Goal: Task Accomplishment & Management: Use online tool/utility

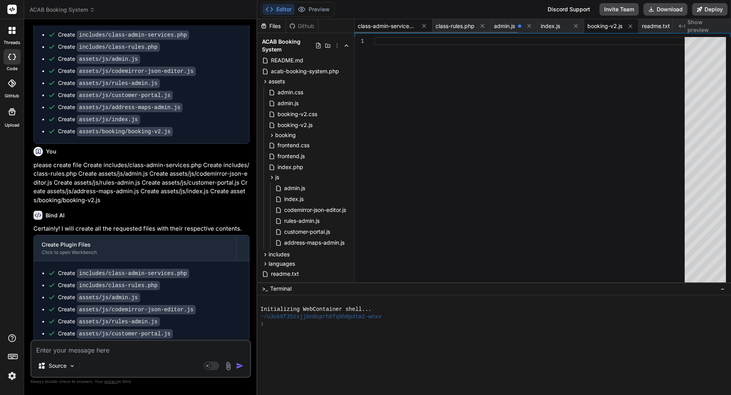
click at [386, 24] on span "class-admin-services.php" at bounding box center [387, 26] width 58 height 8
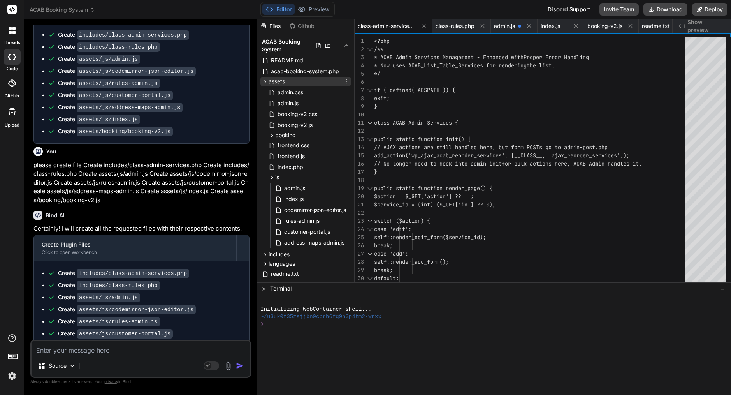
click at [267, 80] on icon at bounding box center [265, 81] width 7 height 7
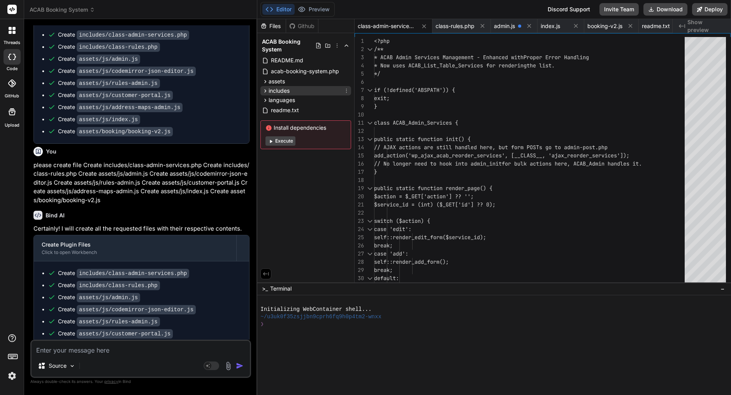
click at [265, 91] on icon at bounding box center [265, 91] width 7 height 7
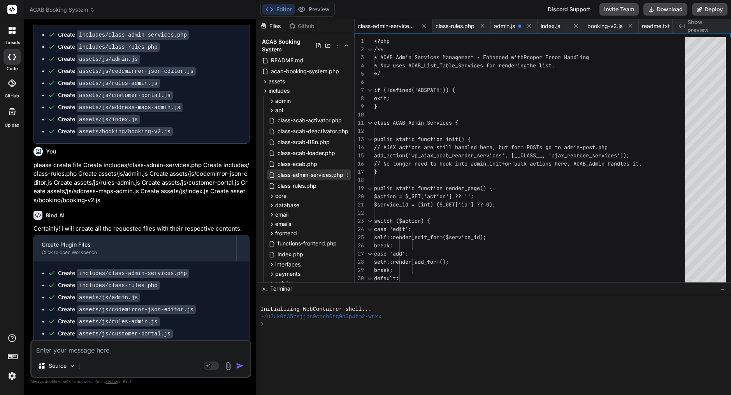
click at [350, 174] on icon at bounding box center [347, 175] width 6 height 6
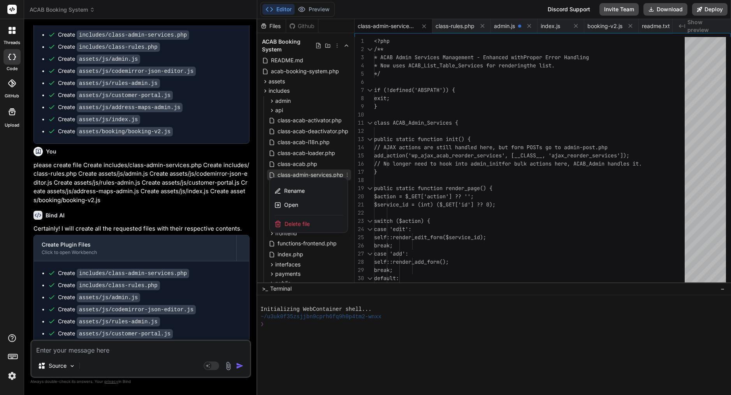
click at [302, 224] on span "Delete file" at bounding box center [297, 224] width 25 height 8
type textarea "// Initial check on document ready toggleMapDisplay(); });"
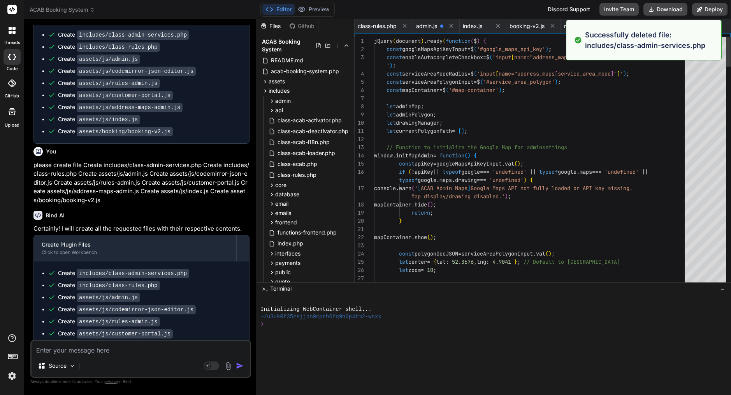
scroll to position [0, 222]
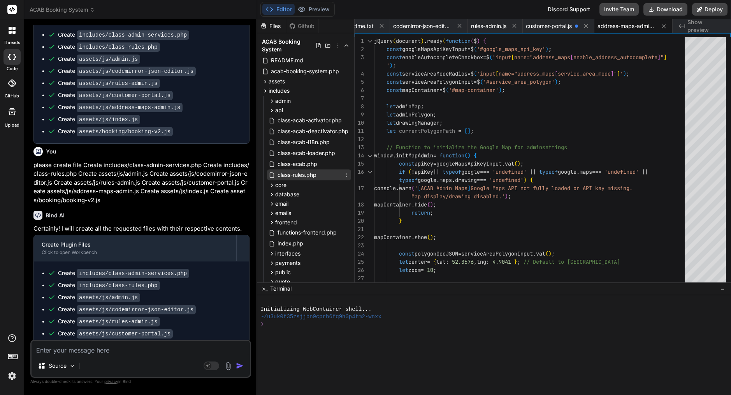
click at [345, 173] on icon at bounding box center [346, 175] width 6 height 6
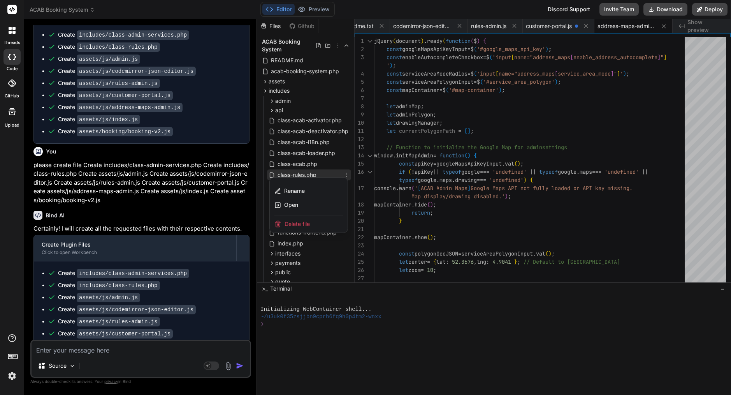
click at [291, 225] on span "Delete file" at bounding box center [297, 224] width 25 height 8
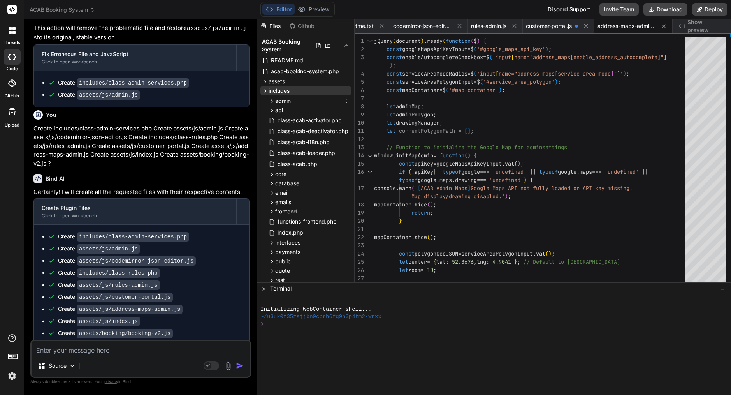
scroll to position [0, 0]
click at [264, 92] on icon at bounding box center [265, 91] width 7 height 7
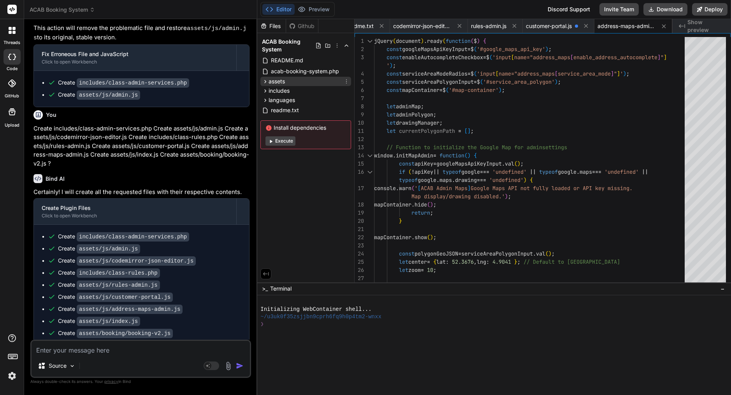
click at [265, 81] on icon at bounding box center [265, 81] width 7 height 7
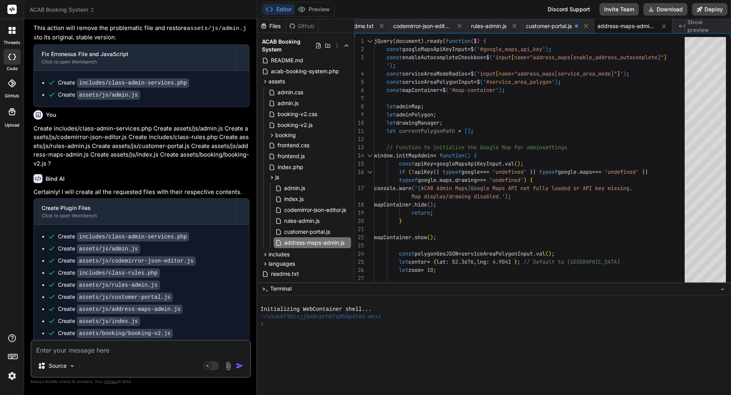
click at [111, 353] on textarea at bounding box center [141, 348] width 218 height 14
type textarea "w"
type textarea "x"
type textarea "wr"
type textarea "x"
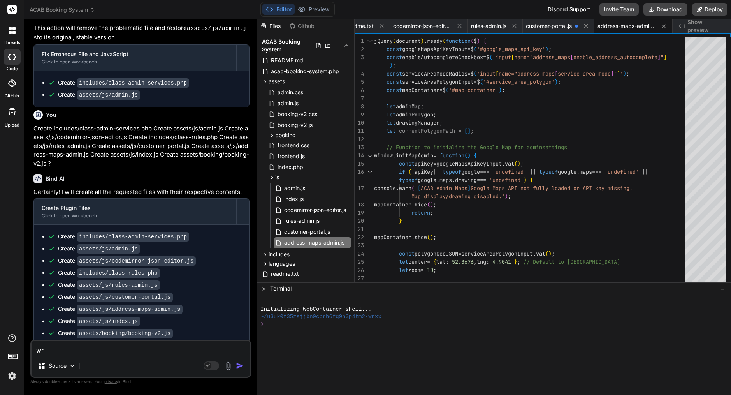
type textarea "wri"
type textarea "x"
type textarea "writ"
type textarea "x"
type textarea "write"
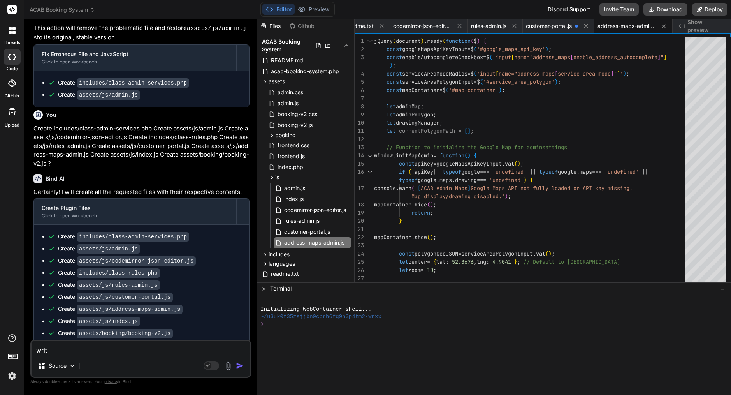
type textarea "x"
type textarea "write"
type textarea "x"
type textarea "write m"
type textarea "x"
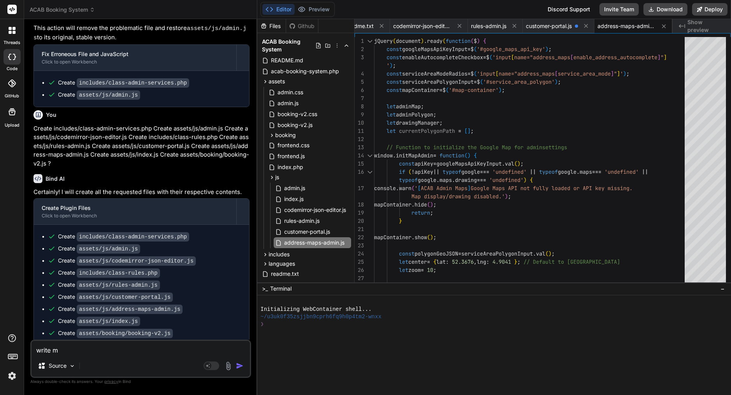
type textarea "write me"
type textarea "x"
type textarea "write me"
type textarea "x"
paste textarea "file tree for the ACAB Booking System plugin based on everything we’ve been wor…"
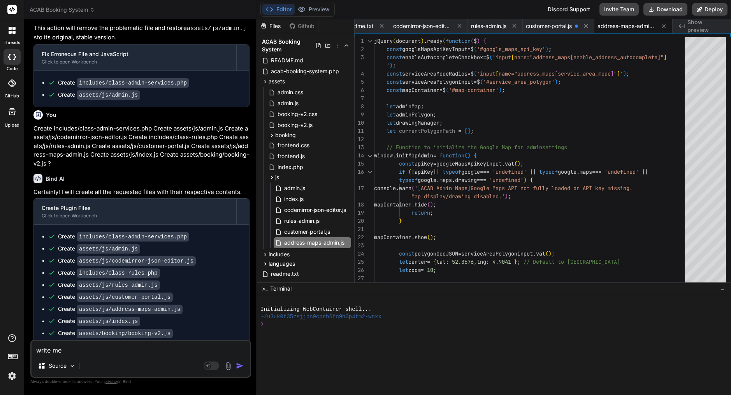
type textarea "write me file tree for the ACAB Booking System plugin based on everything we’ve…"
type textarea "x"
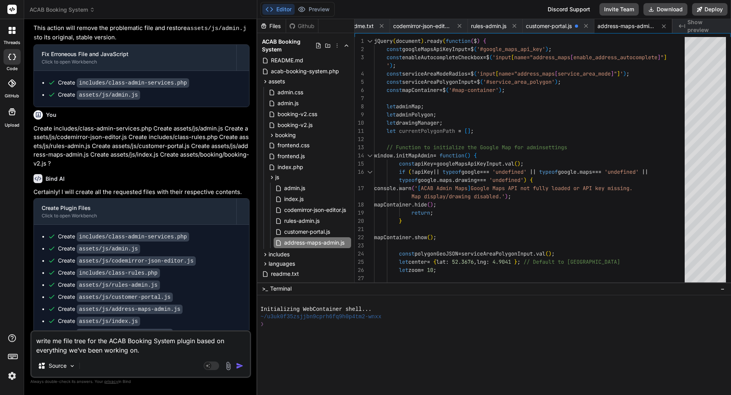
type textarea "write me file tree for the ACAB Booking System plugin based on everything we’ve…"
click at [242, 364] on img "button" at bounding box center [240, 366] width 8 height 8
type textarea "x"
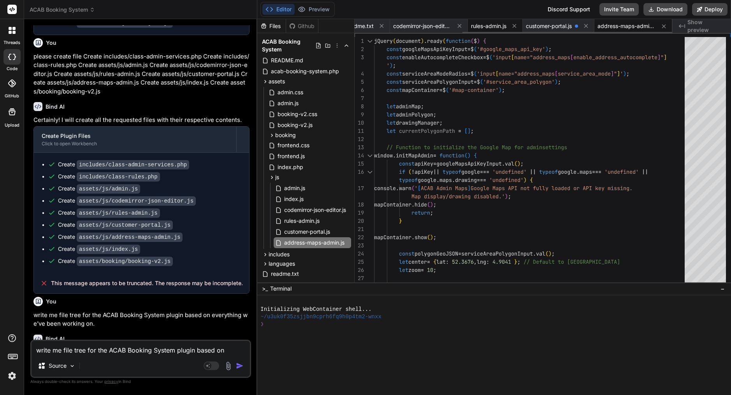
click at [489, 25] on span "rules-admin.js" at bounding box center [488, 26] width 35 height 8
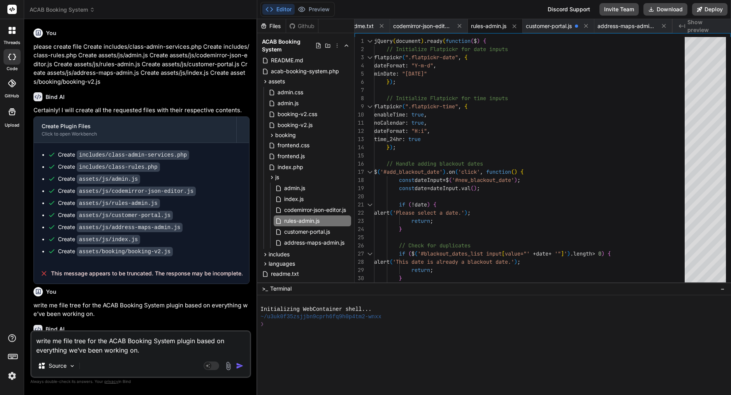
scroll to position [1849, 0]
click at [147, 350] on textarea "write me file tree for the ACAB Booking System plugin based on everything we’ve…" at bounding box center [141, 342] width 218 height 23
click at [240, 364] on img "button" at bounding box center [240, 366] width 8 height 8
type textarea "x"
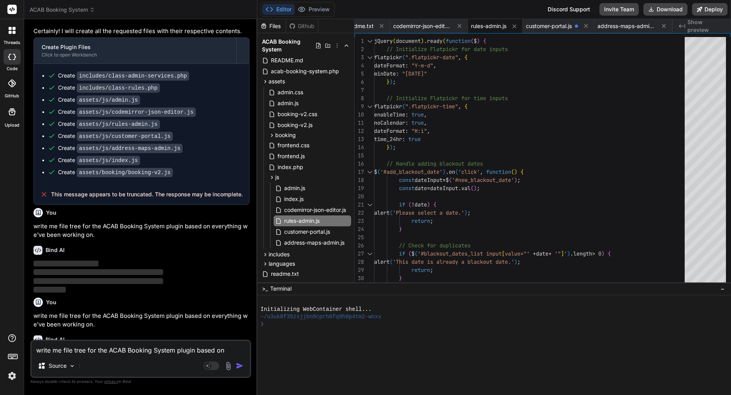
scroll to position [1928, 0]
click at [631, 24] on span "address-maps-admin.js" at bounding box center [627, 26] width 58 height 8
type textarea "// Initial check on document ready toggleMapDisplay(); });"
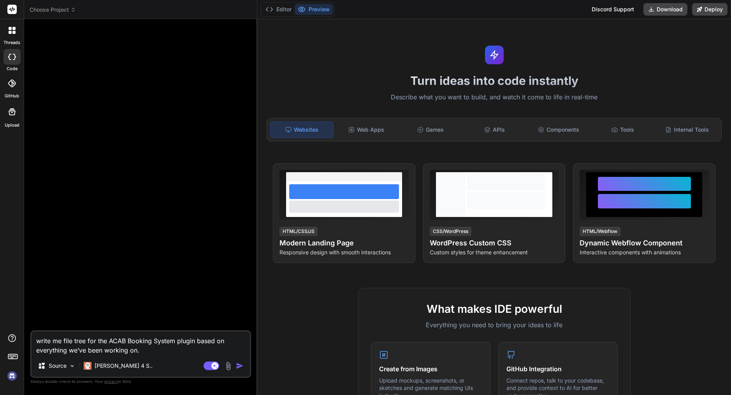
scroll to position [0, 0]
click at [213, 367] on rect at bounding box center [214, 365] width 7 height 7
click at [11, 371] on img at bounding box center [11, 375] width 13 height 13
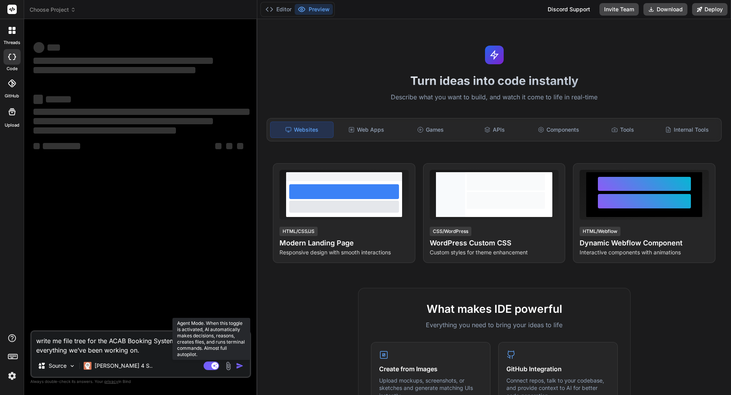
click at [211, 367] on rect at bounding box center [212, 365] width 16 height 9
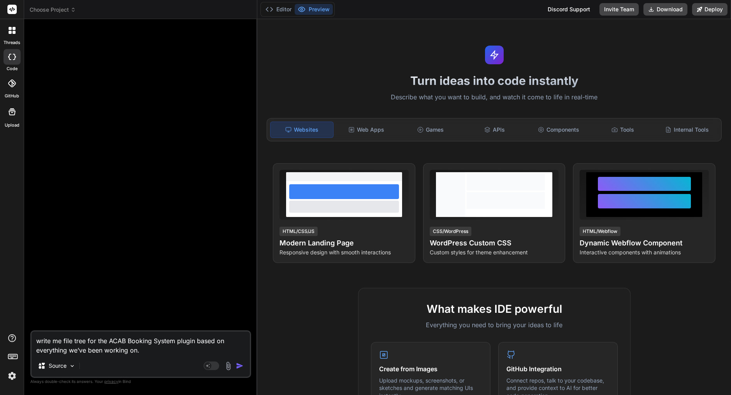
click at [66, 8] on span "Choose Project" at bounding box center [53, 10] width 46 height 8
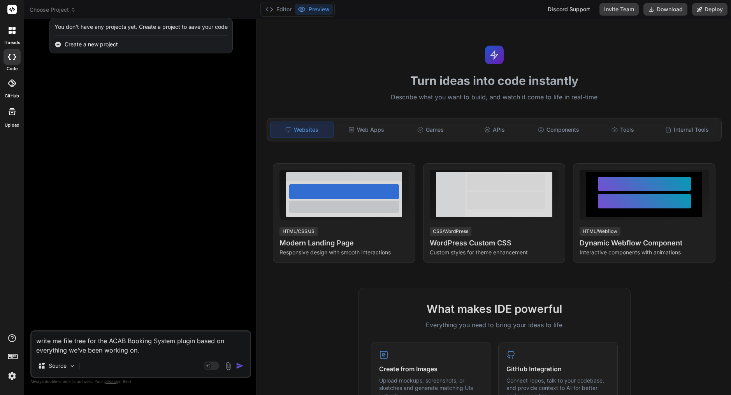
click at [107, 28] on div "You don't have any projects yet. Create a project to save your code" at bounding box center [140, 27] width 173 height 8
click at [176, 128] on div at bounding box center [365, 197] width 731 height 395
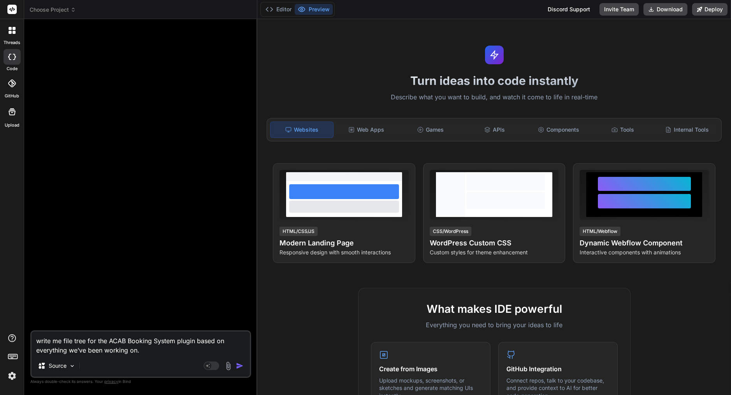
click at [48, 6] on span "Choose Project" at bounding box center [53, 10] width 46 height 8
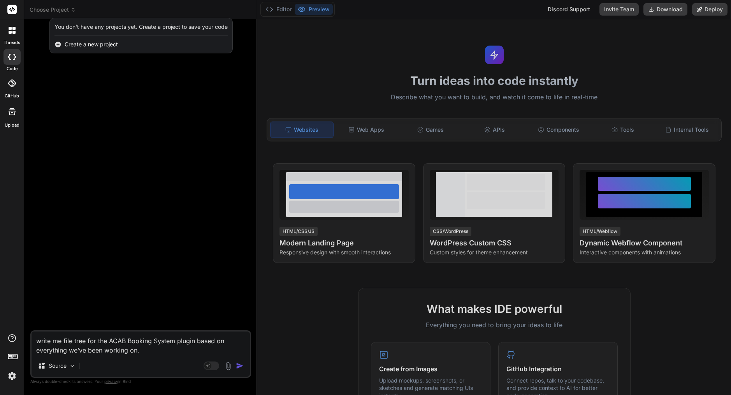
click at [90, 133] on div at bounding box center [365, 197] width 731 height 395
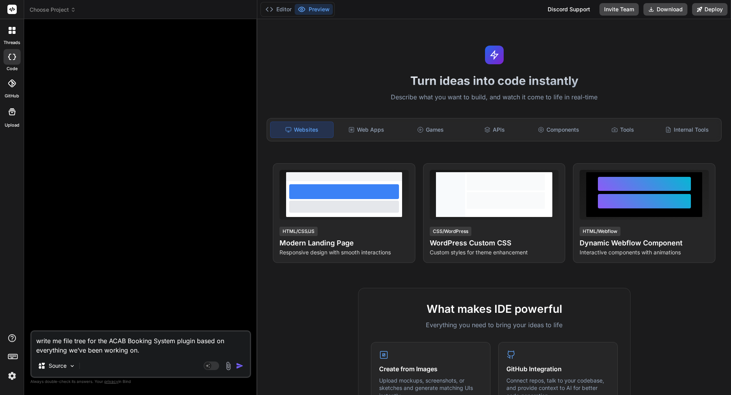
click at [12, 375] on img at bounding box center [11, 375] width 13 height 13
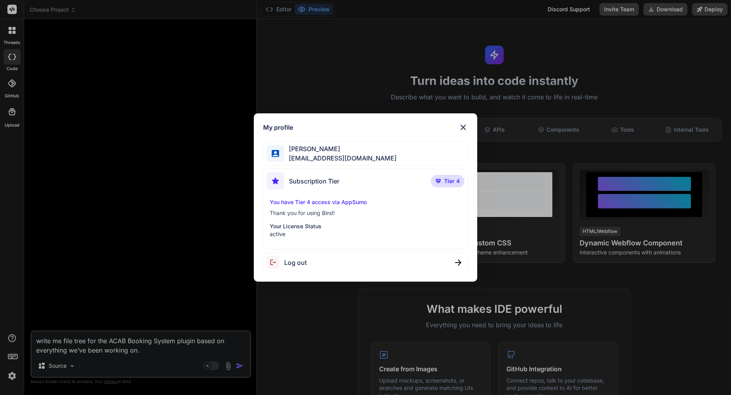
click at [463, 126] on img at bounding box center [463, 127] width 9 height 9
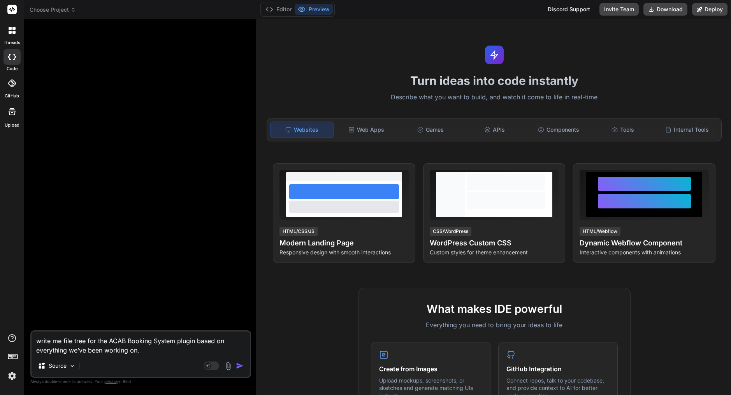
click at [53, 12] on span "Choose Project" at bounding box center [53, 10] width 46 height 8
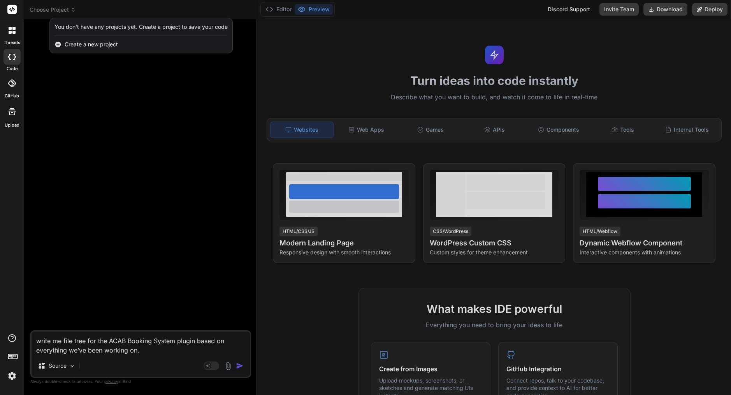
click at [74, 28] on div "You don't have any projects yet. Create a project to save your code" at bounding box center [140, 27] width 173 height 8
click at [114, 175] on div at bounding box center [365, 197] width 731 height 395
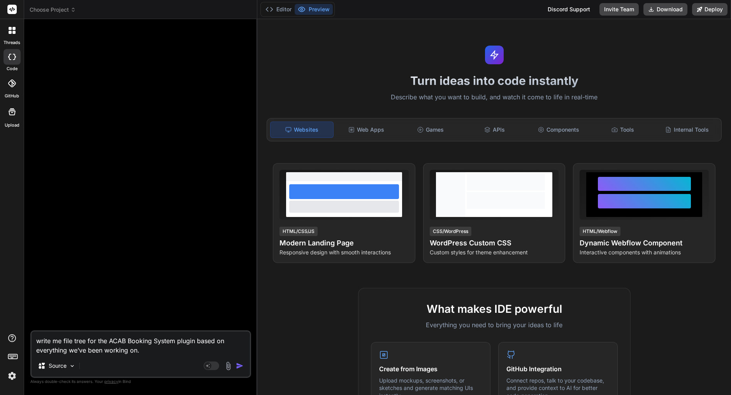
type textarea "x"
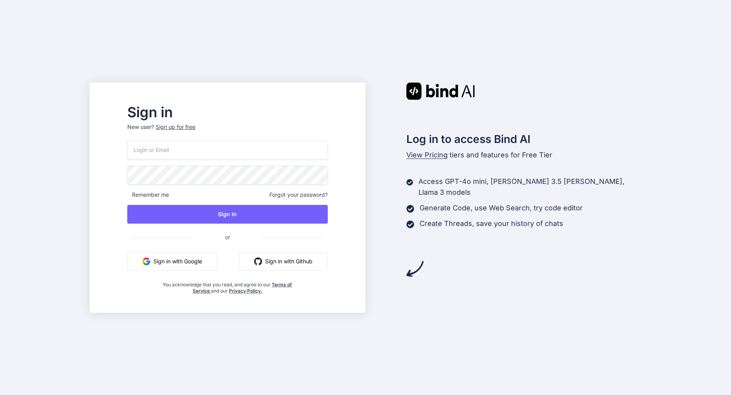
type input "[EMAIL_ADDRESS][DOMAIN_NAME]"
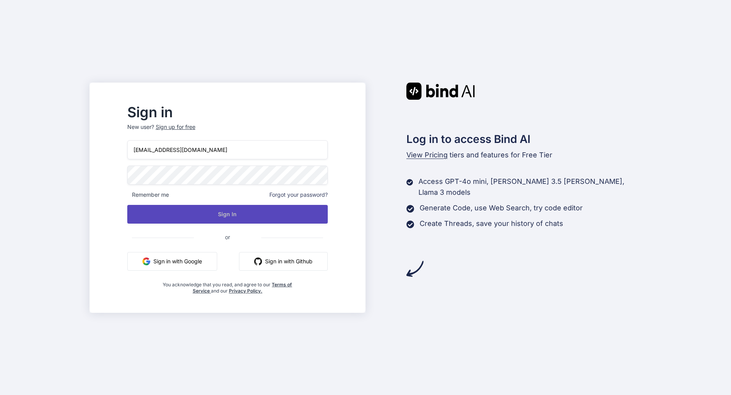
click at [237, 215] on button "Sign In" at bounding box center [227, 214] width 200 height 19
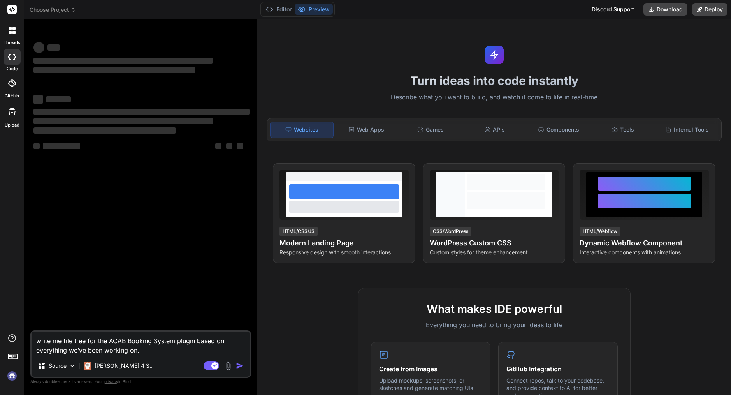
click at [62, 8] on span "Choose Project" at bounding box center [53, 10] width 46 height 8
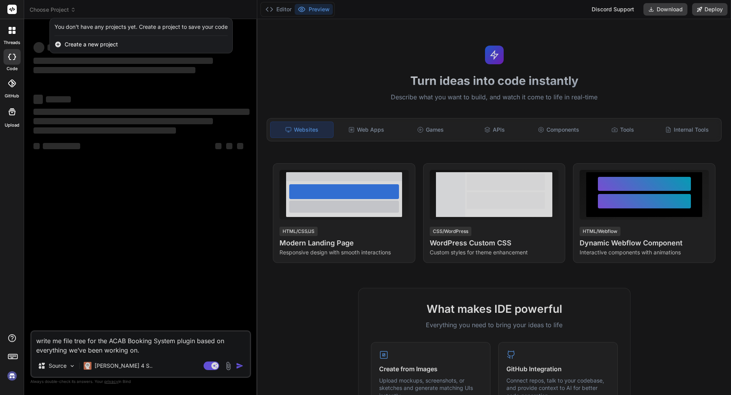
click at [123, 212] on div at bounding box center [365, 197] width 731 height 395
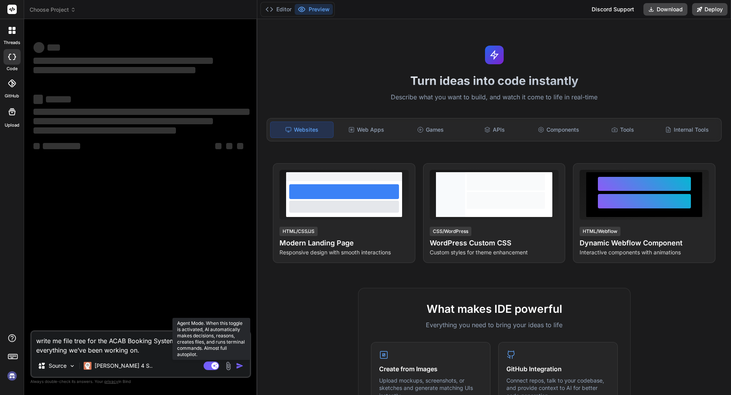
click at [211, 367] on rect at bounding box center [212, 365] width 16 height 9
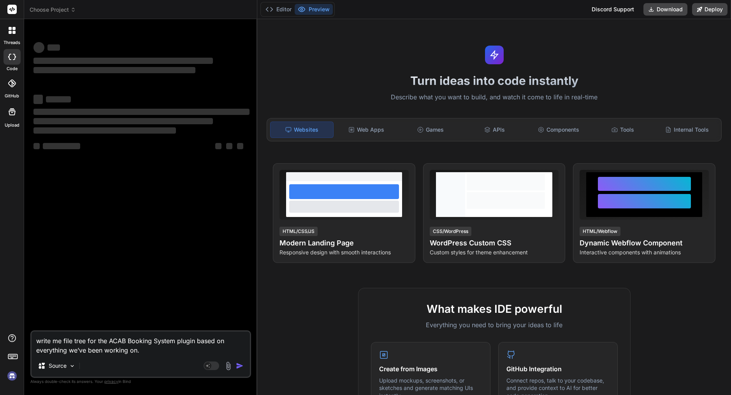
click at [10, 89] on div at bounding box center [12, 83] width 17 height 17
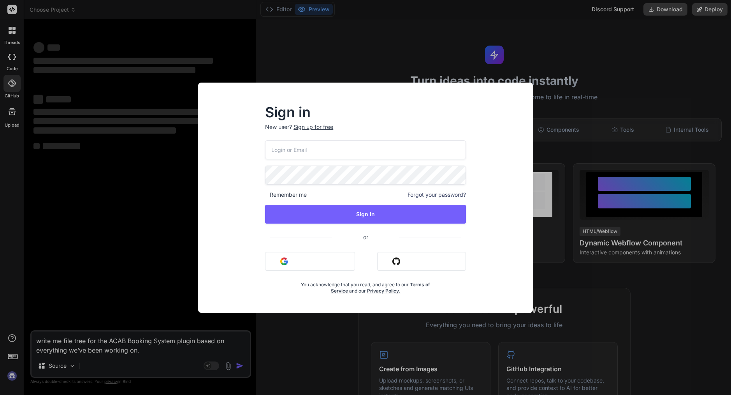
click at [13, 72] on div "Sign in New user? Sign up for free Remember me Forgot your password? Sign In or…" at bounding box center [365, 197] width 731 height 395
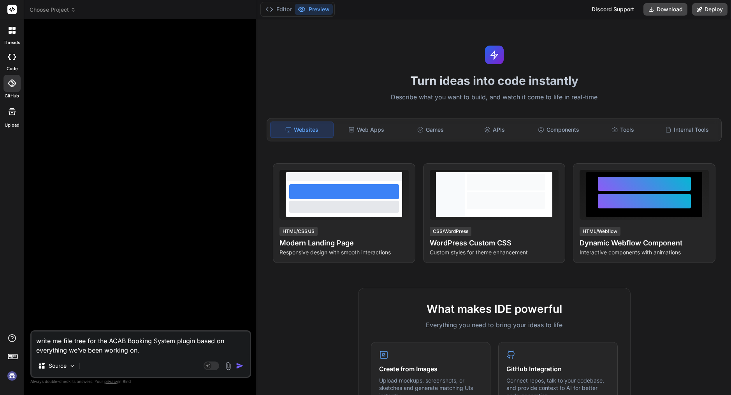
click at [15, 59] on icon at bounding box center [12, 57] width 8 height 6
click at [55, 13] on span "Choose Project" at bounding box center [53, 10] width 46 height 8
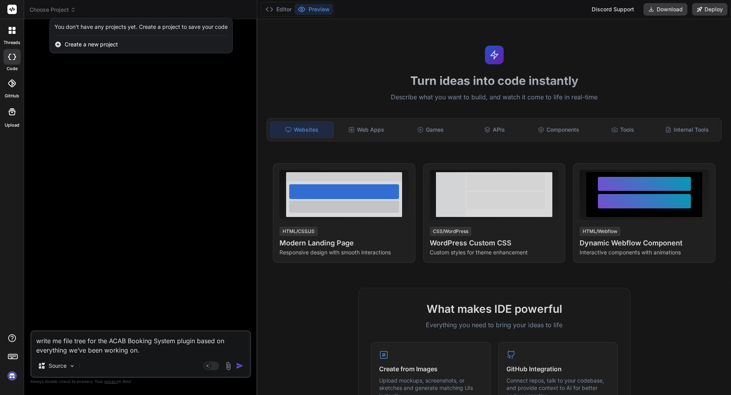
click at [12, 36] on div at bounding box center [12, 30] width 16 height 16
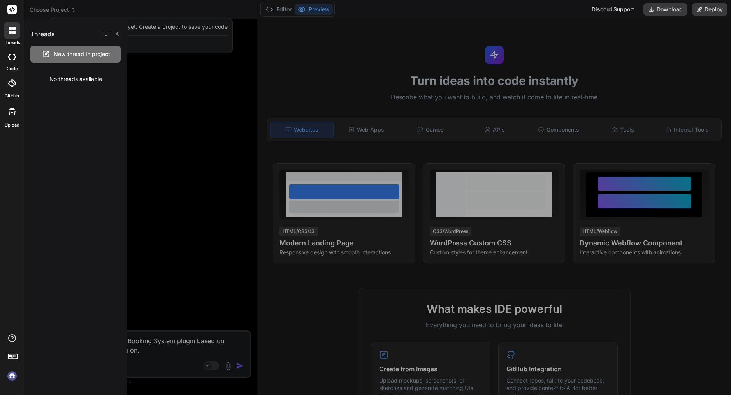
click at [185, 187] on div at bounding box center [429, 207] width 604 height 376
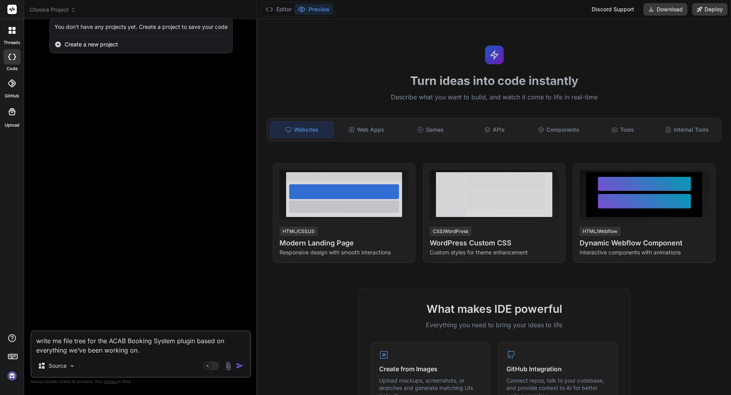
click at [11, 376] on img at bounding box center [11, 375] width 13 height 13
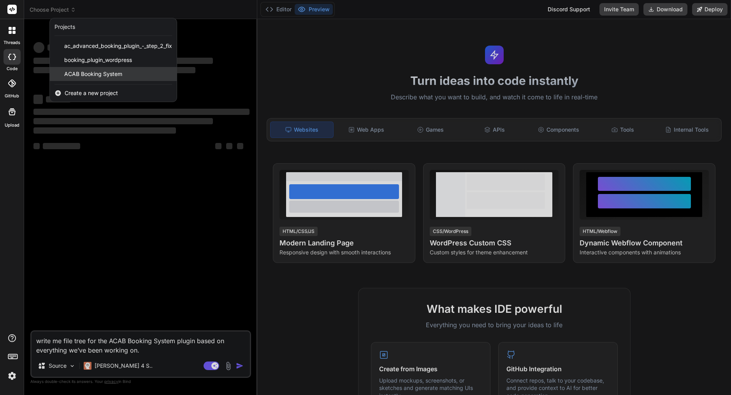
click at [119, 73] on span "ACAB Booking System" at bounding box center [93, 74] width 58 height 8
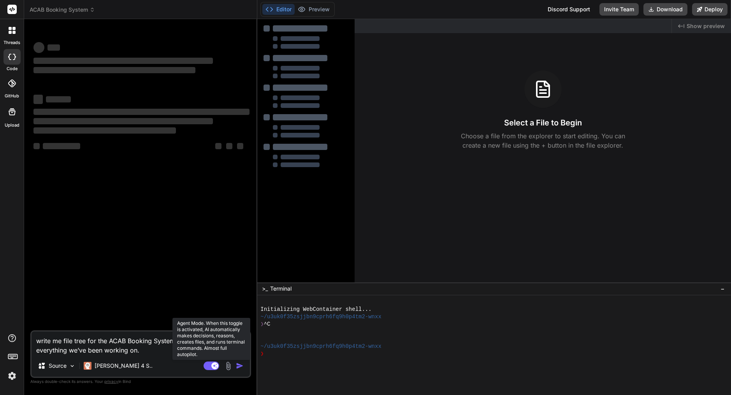
click at [216, 364] on rect at bounding box center [214, 365] width 7 height 7
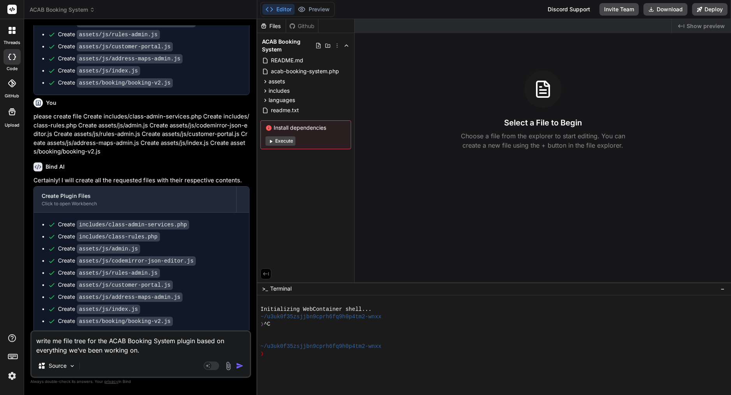
scroll to position [979, 0]
click at [242, 367] on img "button" at bounding box center [240, 366] width 8 height 8
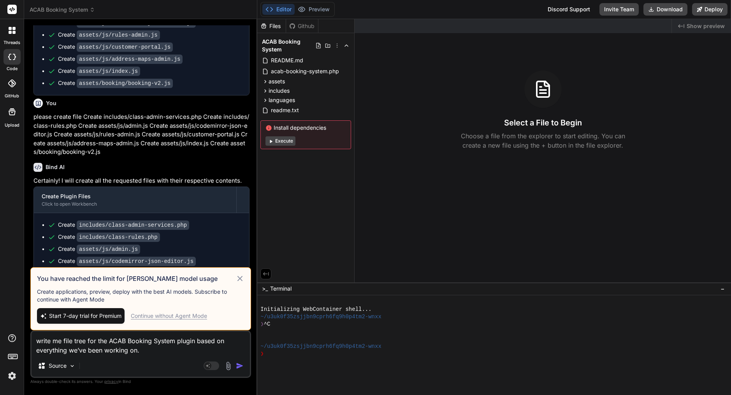
click at [184, 315] on div "Continue without Agent Mode" at bounding box center [169, 316] width 76 height 8
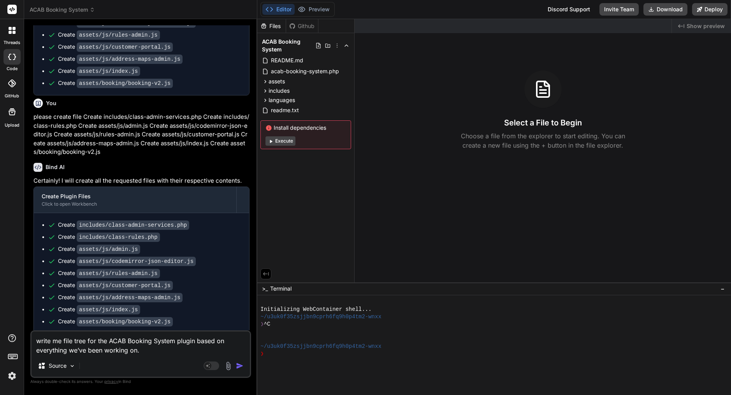
click at [242, 367] on img "button" at bounding box center [240, 366] width 8 height 8
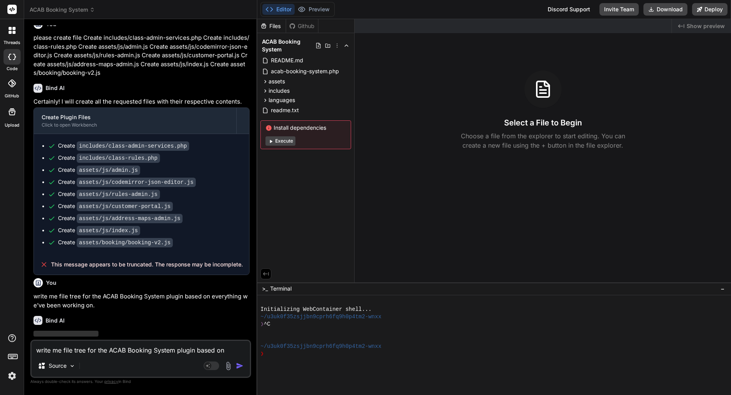
scroll to position [0, 0]
type textarea "x"
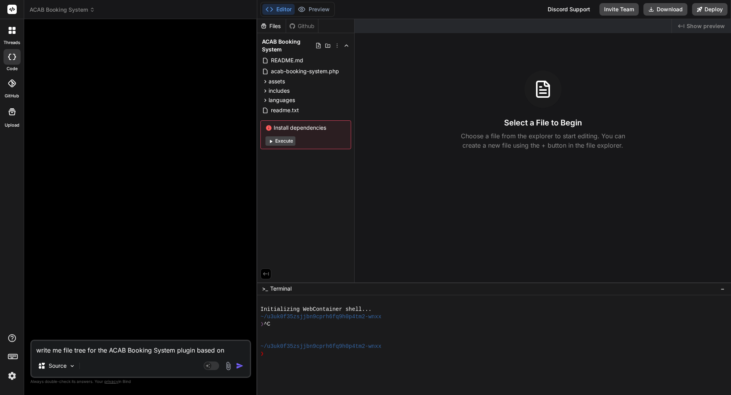
click at [12, 374] on img at bounding box center [11, 375] width 13 height 13
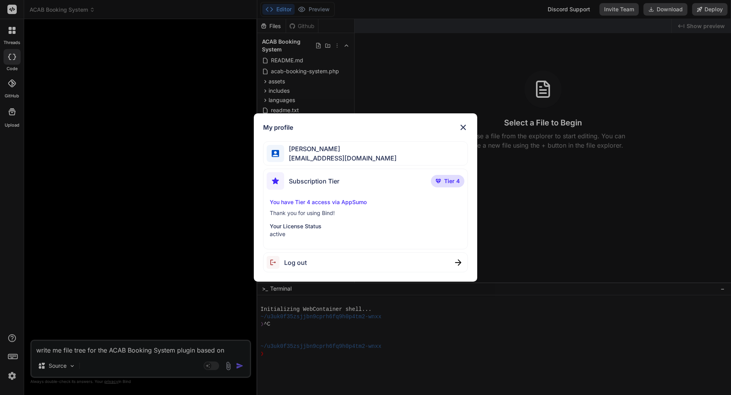
click at [150, 197] on div "My profile Arkaiusz Wiatr areknl1985@gmail.com Subscription Tier Tier 4 You hav…" at bounding box center [365, 197] width 731 height 395
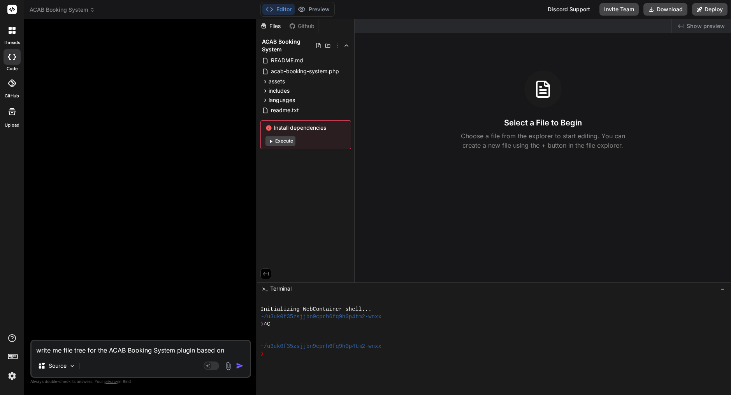
click at [76, 8] on span "ACAB Booking System" at bounding box center [62, 10] width 65 height 8
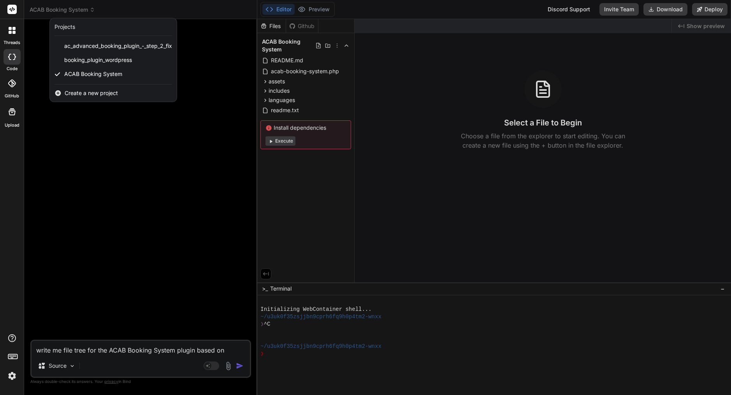
click at [111, 166] on div at bounding box center [365, 197] width 731 height 395
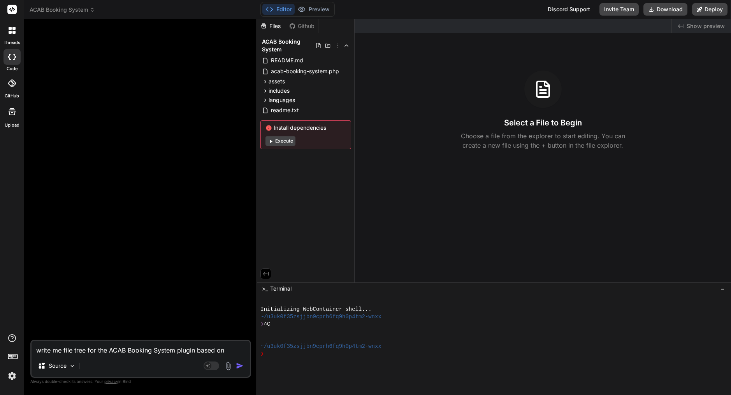
click at [101, 349] on textarea "write me file tree for the ACAB Booking System plugin based on everything we’ve…" at bounding box center [141, 348] width 218 height 14
paste textarea "jQuery(document).ready(function($) { // Initialize CodeMirror for JSON editor c…"
type textarea "jQuery(document).ready(function($) { // Initialize CodeMirror for JSON editor c…"
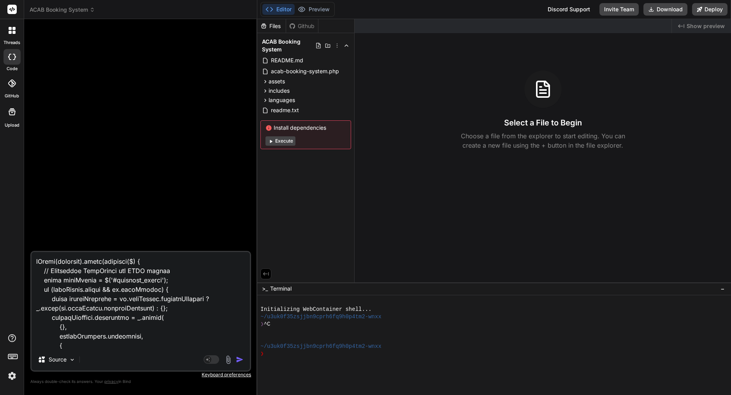
drag, startPoint x: 63, startPoint y: 345, endPoint x: 60, endPoint y: 91, distance: 253.0
click at [60, 91] on div "Source Agent Mode. When this toggle is activated, AI automatically makes decisi…" at bounding box center [140, 209] width 221 height 369
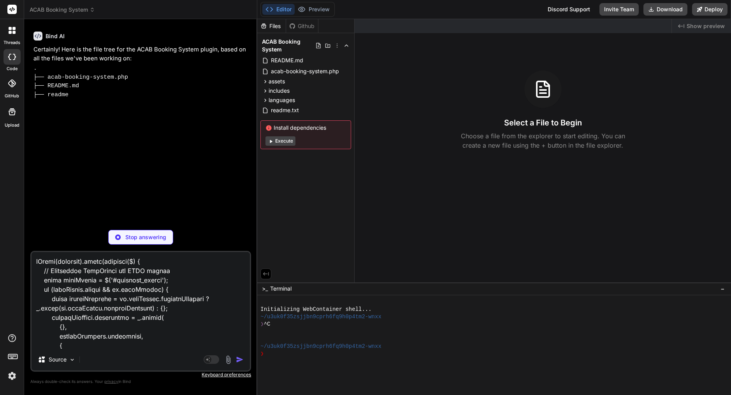
type textarea "x"
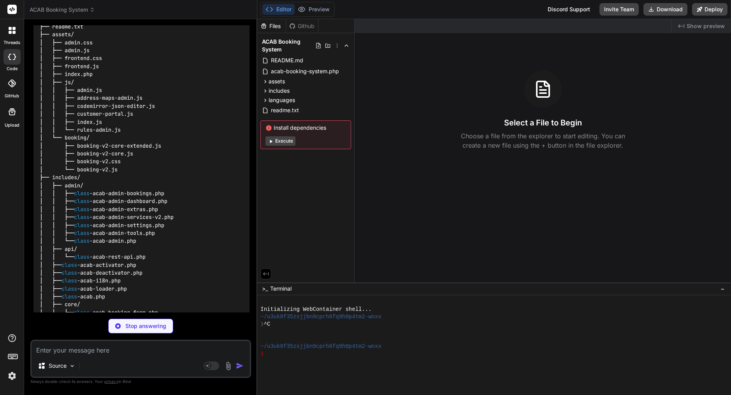
type textarea "x"
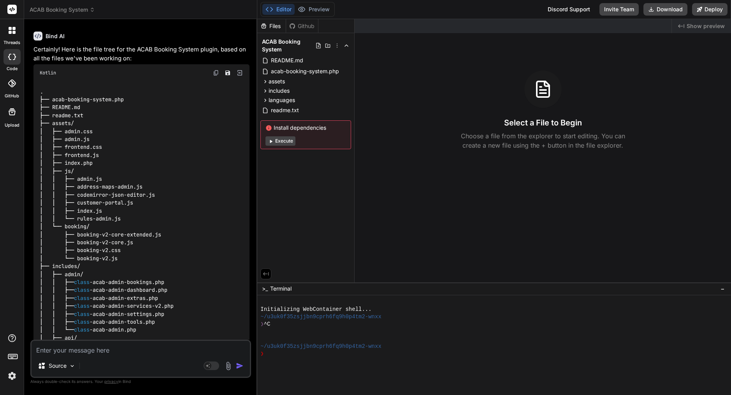
click at [216, 70] on img at bounding box center [216, 73] width 6 height 6
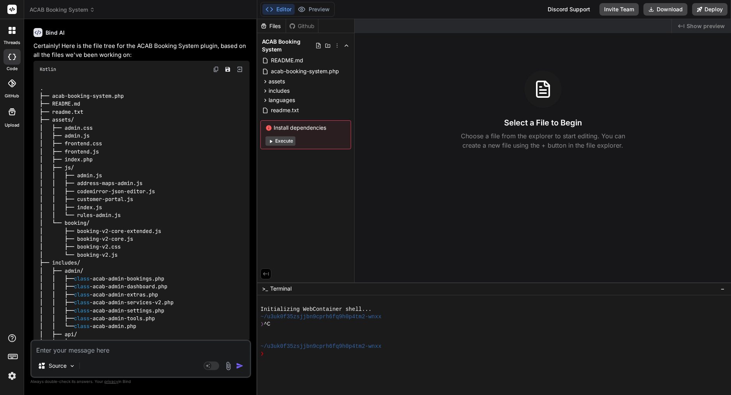
scroll to position [8, 0]
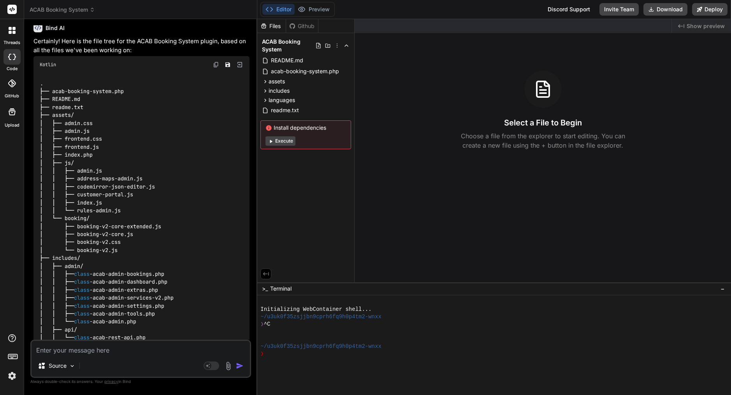
click at [62, 39] on p "Certainly! Here is the file tree for the ACAB Booking System plugin, based on a…" at bounding box center [141, 46] width 216 height 18
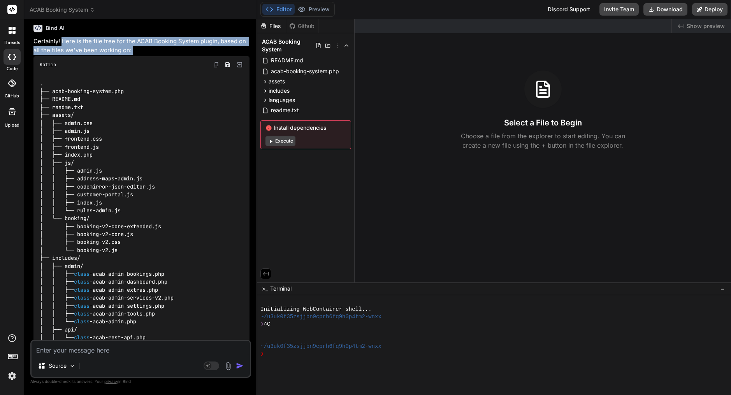
drag, startPoint x: 63, startPoint y: 39, endPoint x: 140, endPoint y: 45, distance: 77.7
click at [140, 45] on p "Certainly! Here is the file tree for the ACAB Booking System plugin, based on a…" at bounding box center [141, 46] width 216 height 18
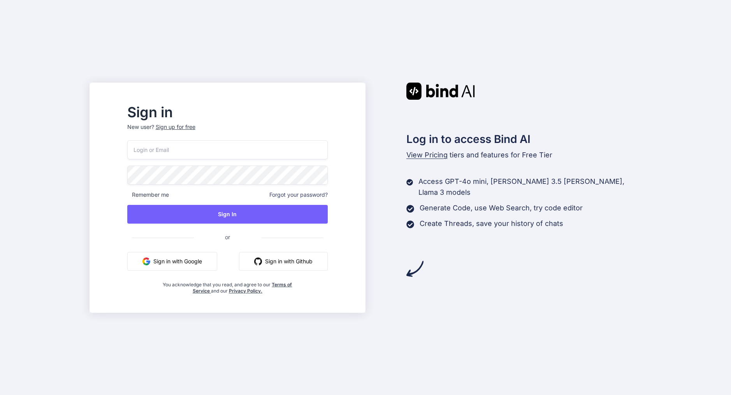
type input "[EMAIL_ADDRESS][DOMAIN_NAME]"
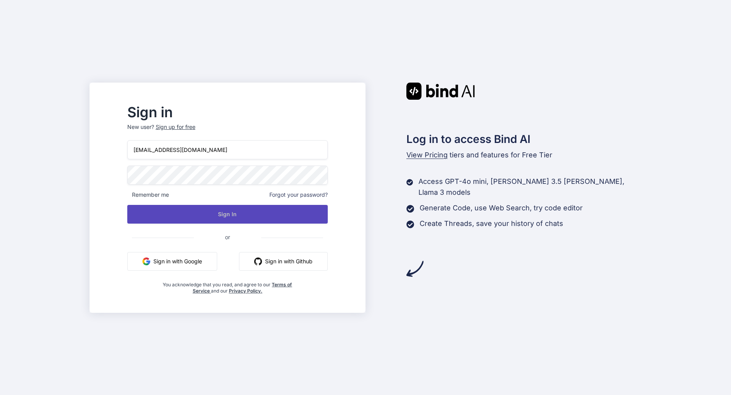
click at [251, 208] on button "Sign In" at bounding box center [227, 214] width 200 height 19
